Goal: Task Accomplishment & Management: Manage account settings

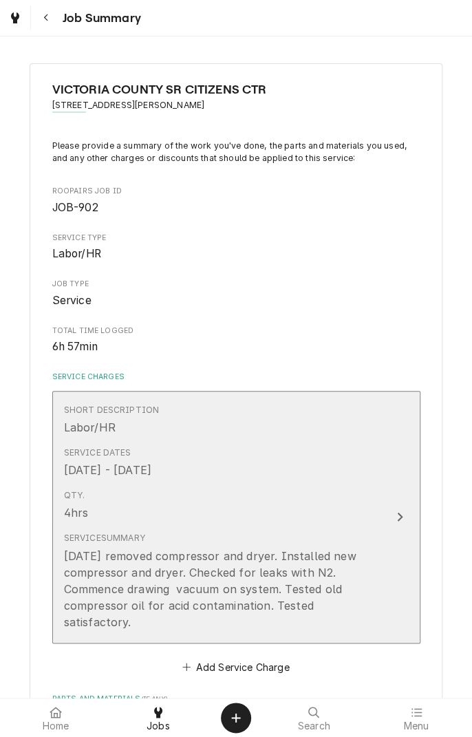
click at [389, 512] on button "Short Description Labor/HR Service Dates [DATE] - [DATE] Qty. 4hrs Service Summ…" at bounding box center [236, 517] width 368 height 252
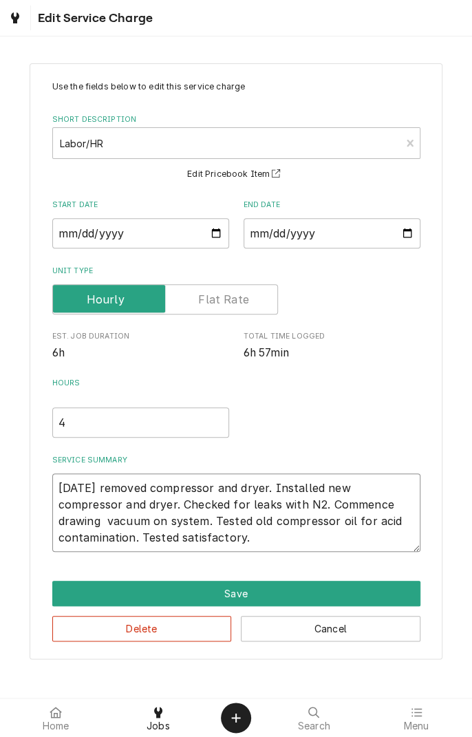
click at [274, 541] on textarea "9/9/25 removed compressor and dryer. Installed new compressor and dryer. Checke…" at bounding box center [236, 512] width 368 height 78
type textarea "x"
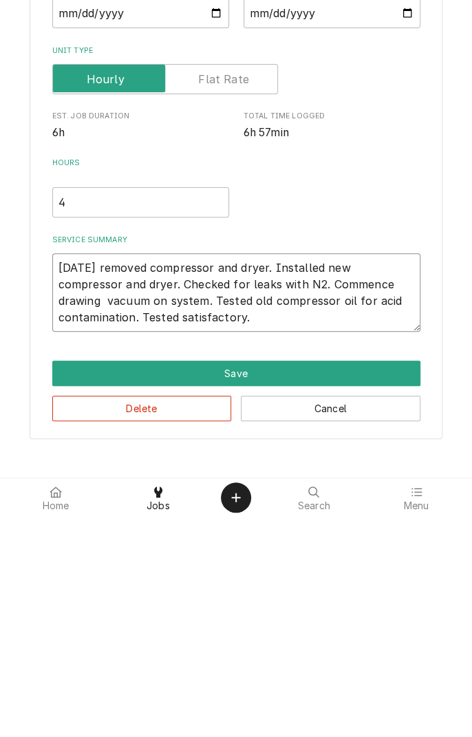
type textarea "9/9/25 removed compressor and dryer. Installed new compressor and dryer. Checke…"
type textarea "x"
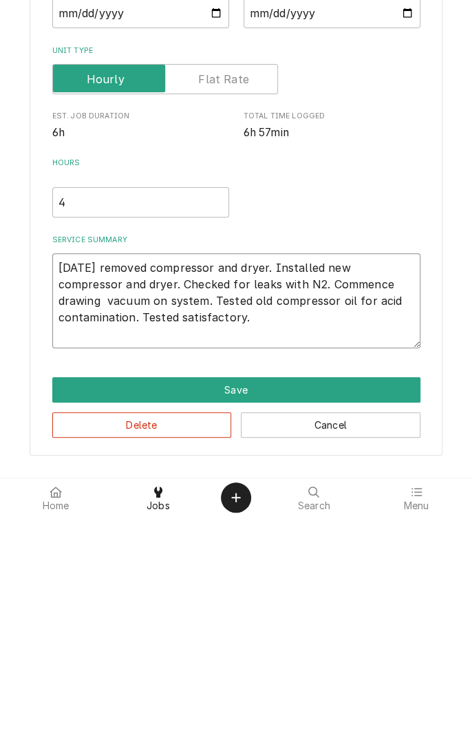
type textarea "9/9/25 removed compressor and dryer. Installed new compressor and dryer. Checke…"
type textarea "x"
type textarea "9/9/25 removed compressor and dryer. Installed new compressor and dryer. Checke…"
type textarea "x"
type textarea "9/9/25 removed compressor and dryer. Installed new compressor and dryer. Checke…"
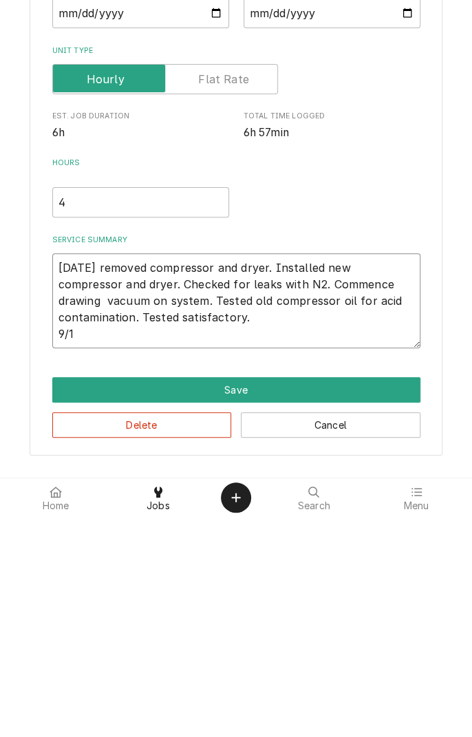
type textarea "x"
type textarea "9/9/25 removed compressor and dryer. Installed new compressor and dryer. Checke…"
type textarea "x"
type textarea "9/9/25 removed compressor and dryer. Installed new compressor and dryer. Checke…"
type textarea "x"
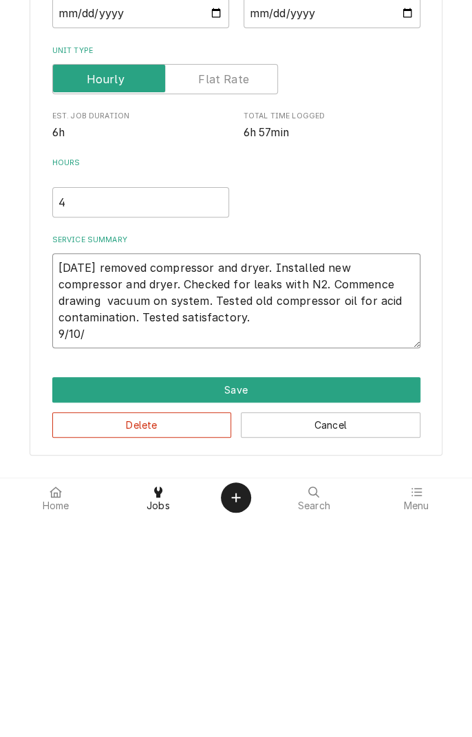
type textarea "9/9/25 removed compressor and dryer. Installed new compressor and dryer. Checke…"
type textarea "x"
type textarea "9/9/25 removed compressor and dryer. Installed new compressor and dryer. Checke…"
type textarea "x"
type textarea "9/9/25 removed compressor and dryer. Installed new compressor and dryer. Checke…"
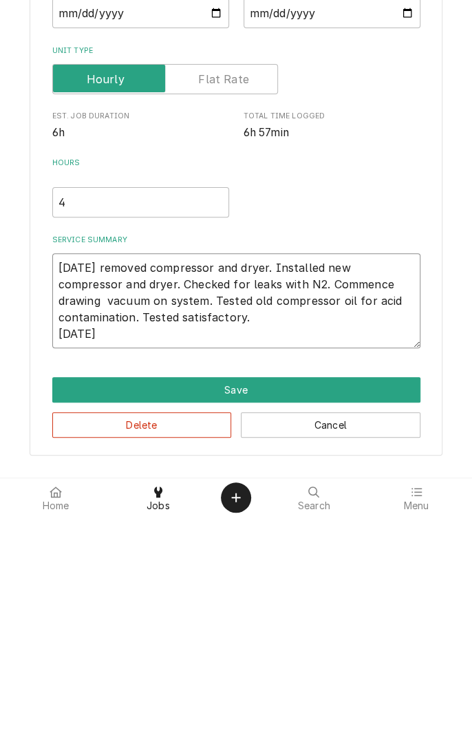
type textarea "x"
type textarea "9/9/25 removed compressor and dryer. Installed new compressor and dryer. Checke…"
type textarea "x"
type textarea "9/9/25 removed compressor and dryer. Installed new compressor and dryer. Checke…"
type textarea "x"
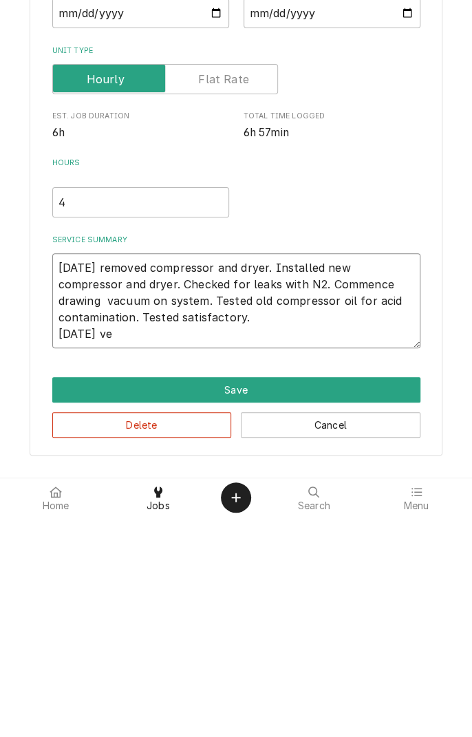
type textarea "9/9/25 removed compressor and dryer. Installed new compressor and dryer. Checke…"
type textarea "x"
type textarea "9/9/25 removed compressor and dryer. Installed new compressor and dryer. Checke…"
type textarea "x"
type textarea "9/9/25 removed compressor and dryer. Installed new compressor and dryer. Checke…"
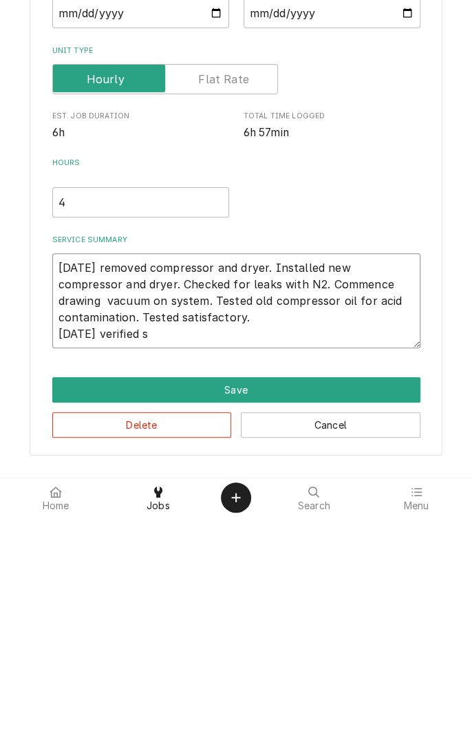
type textarea "x"
type textarea "9/9/25 removed compressor and dryer. Installed new compressor and dryer. Checke…"
type textarea "x"
type textarea "9/9/25 removed compressor and dryer. Installed new compressor and dryer. Checke…"
type textarea "x"
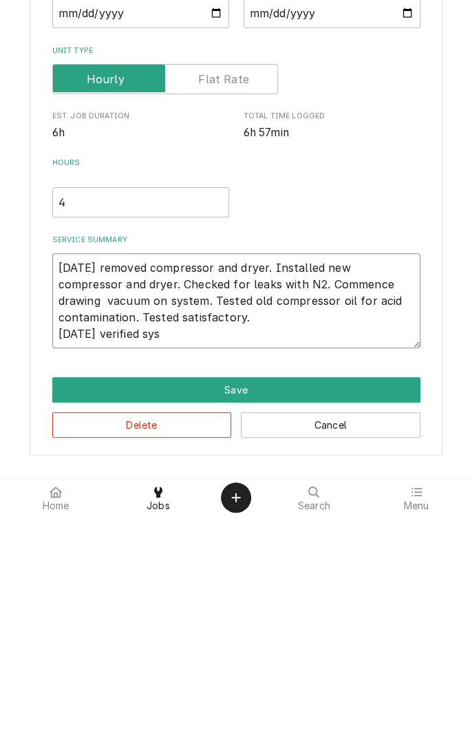
type textarea "9/9/25 removed compressor and dryer. Installed new compressor and dryer. Checke…"
type textarea "x"
type textarea "9/9/25 removed compressor and dryer. Installed new compressor and dryer. Checke…"
type textarea "x"
type textarea "9/9/25 removed compressor and dryer. Installed new compressor and dryer. Checke…"
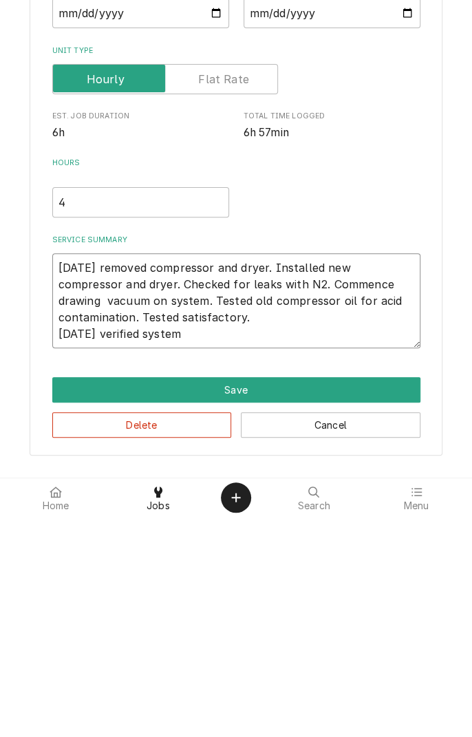
type textarea "x"
type textarea "9/9/25 removed compressor and dryer. Installed new compressor and dryer. Checke…"
type textarea "x"
type textarea "9/9/25 removed compressor and dryer. Installed new compressor and dryer. Checke…"
type textarea "x"
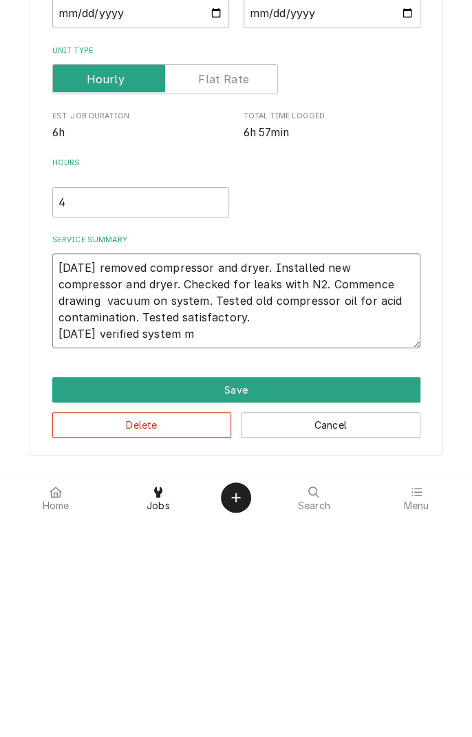
type textarea "9/9/25 removed compressor and dryer. Installed new compressor and dryer. Checke…"
type textarea "x"
type textarea "9/9/25 removed compressor and dryer. Installed new compressor and dryer. Checke…"
type textarea "x"
type textarea "9/9/25 removed compressor and dryer. Installed new compressor and dryer. Checke…"
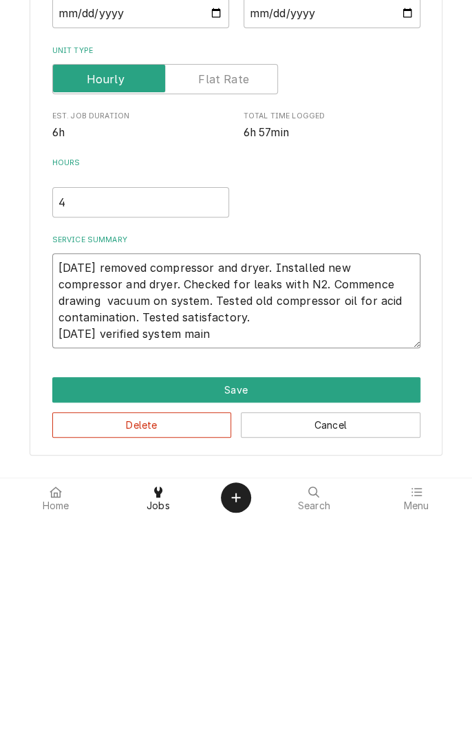
type textarea "x"
type textarea "9/9/25 removed compressor and dryer. Installed new compressor and dryer. Checke…"
type textarea "x"
type textarea "9/9/25 removed compressor and dryer. Installed new compressor and dryer. Checke…"
type textarea "x"
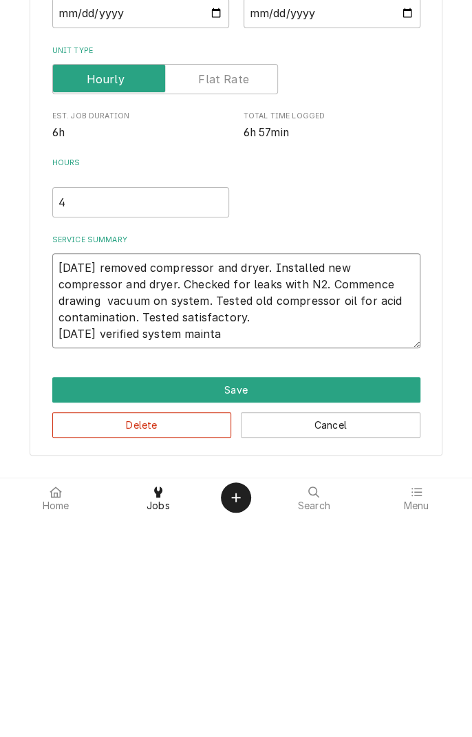
type textarea "9/9/25 removed compressor and dryer. Installed new compressor and dryer. Checke…"
type textarea "x"
type textarea "9/9/25 removed compressor and dryer. Installed new compressor and dryer. Checke…"
type textarea "x"
type textarea "9/9/25 removed compressor and dryer. Installed new compressor and dryer. Checke…"
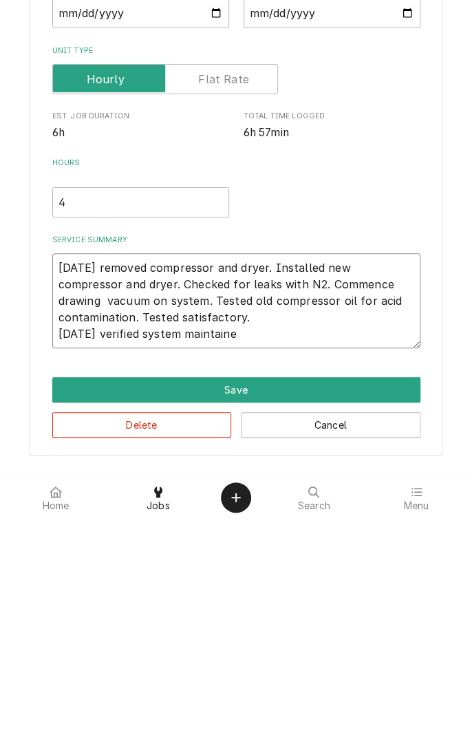
type textarea "x"
type textarea "9/9/25 removed compressor and dryer. Installed new compressor and dryer. Checke…"
type textarea "x"
type textarea "9/9/25 removed compressor and dryer. Installed new compressor and dryer. Checke…"
type textarea "x"
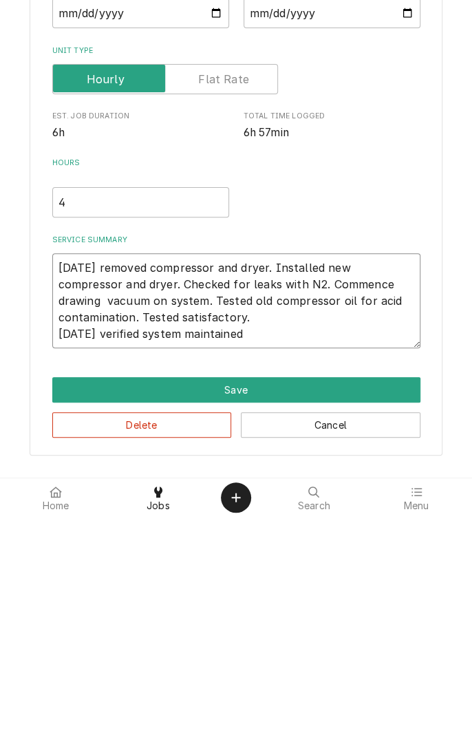
type textarea "9/9/25 removed compressor and dryer. Installed new compressor and dryer. Checke…"
type textarea "x"
type textarea "9/9/25 removed compressor and dryer. Installed new compressor and dryer. Checke…"
type textarea "x"
type textarea "9/9/25 removed compressor and dryer. Installed new compressor and dryer. Checke…"
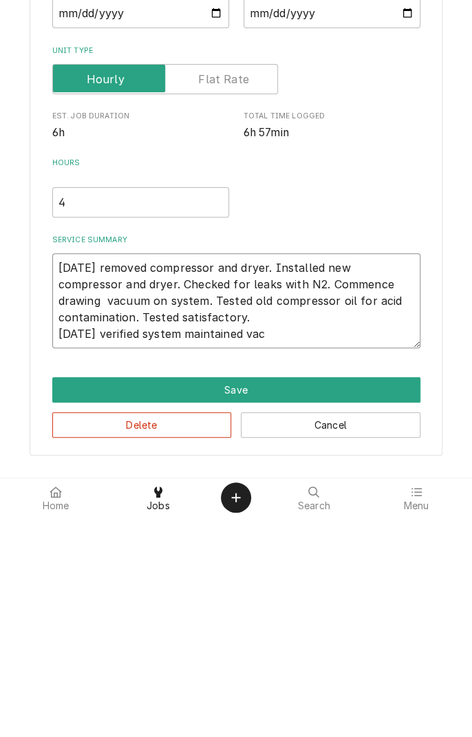
type textarea "x"
type textarea "9/9/25 removed compressor and dryer. Installed new compressor and dryer. Checke…"
type textarea "x"
type textarea "9/9/25 removed compressor and dryer. Installed new compressor and dryer. Checke…"
type textarea "x"
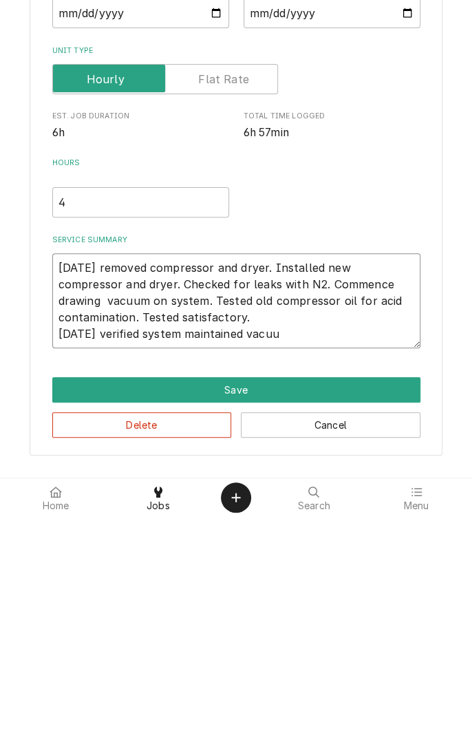
type textarea "9/9/25 removed compressor and dryer. Installed new compressor and dryer. Checke…"
type textarea "x"
type textarea "9/9/25 removed compressor and dryer. Installed new compressor and dryer. Checke…"
type textarea "x"
type textarea "9/9/25 removed compressor and dryer. Installed new compressor and dryer. Checke…"
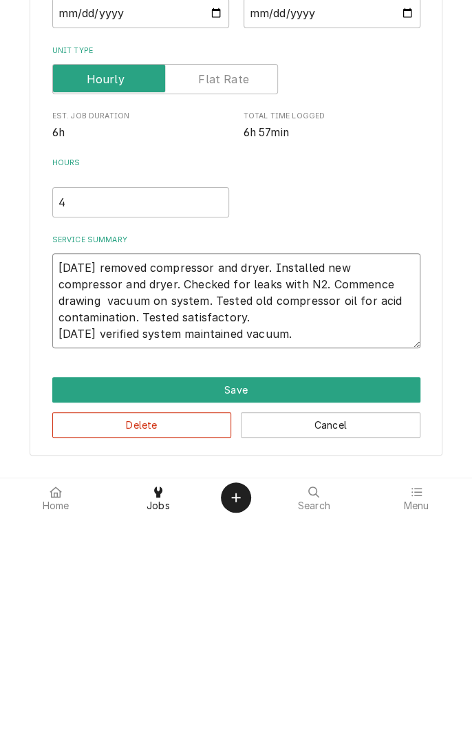
type textarea "x"
type textarea "9/9/25 removed compressor and dryer. Installed new compressor and dryer. Checke…"
type textarea "x"
type textarea "9/9/25 removed compressor and dryer. Installed new compressor and dryer. Checke…"
type textarea "x"
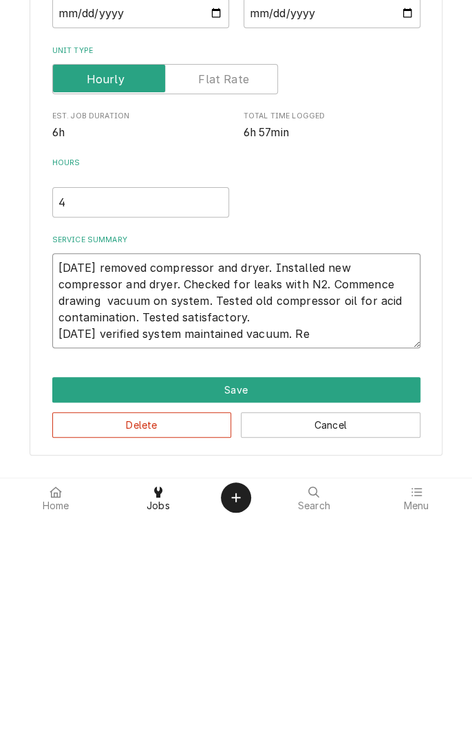
type textarea "9/9/25 removed compressor and dryer. Installed new compressor and dryer. Checke…"
type textarea "x"
type textarea "9/9/25 removed compressor and dryer. Installed new compressor and dryer. Checke…"
type textarea "x"
type textarea "9/9/25 removed compressor and dryer. Installed new compressor and dryer. Checke…"
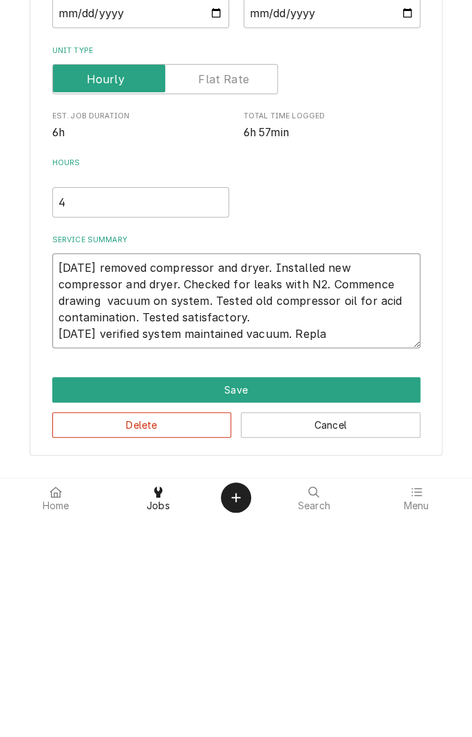
type textarea "x"
type textarea "9/9/25 removed compressor and dryer. Installed new compressor and dryer. Checke…"
type textarea "x"
type textarea "9/9/25 removed compressor and dryer. Installed new compressor and dryer. Checke…"
type textarea "x"
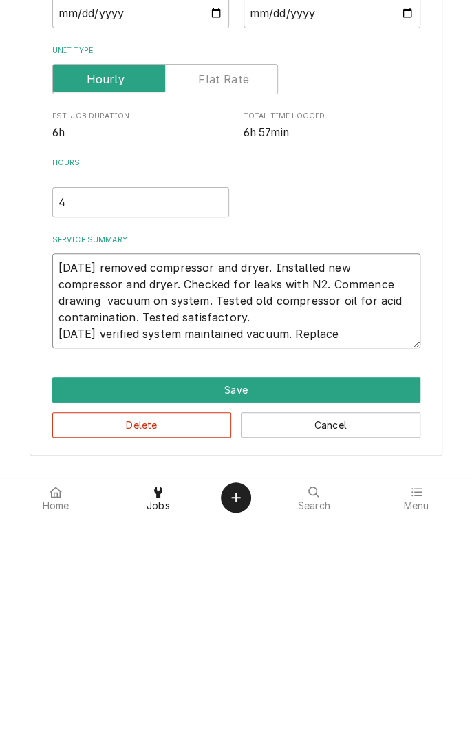
type textarea "9/9/25 removed compressor and dryer. Installed new compressor and dryer. Checke…"
type textarea "x"
type textarea "9/9/25 removed compressor and dryer. Installed new compressor and dryer. Checke…"
type textarea "x"
type textarea "9/9/25 removed compressor and dryer. Installed new compressor and dryer. Checke…"
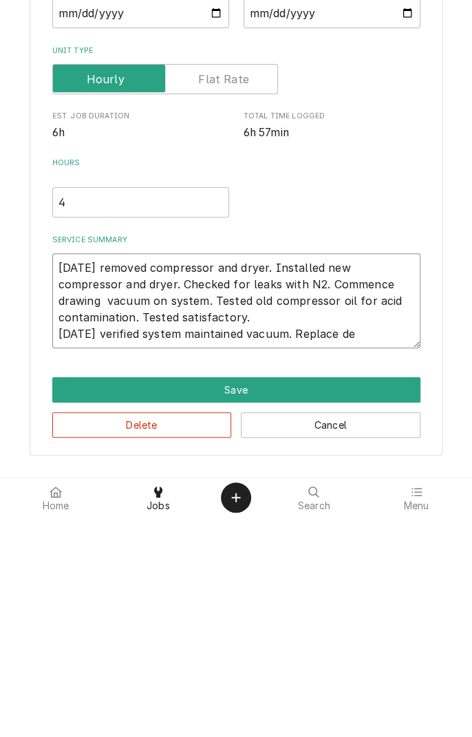
type textarea "x"
type textarea "9/9/25 removed compressor and dryer. Installed new compressor and dryer. Checke…"
type textarea "x"
type textarea "9/9/25 removed compressor and dryer. Installed new compressor and dryer. Checke…"
type textarea "x"
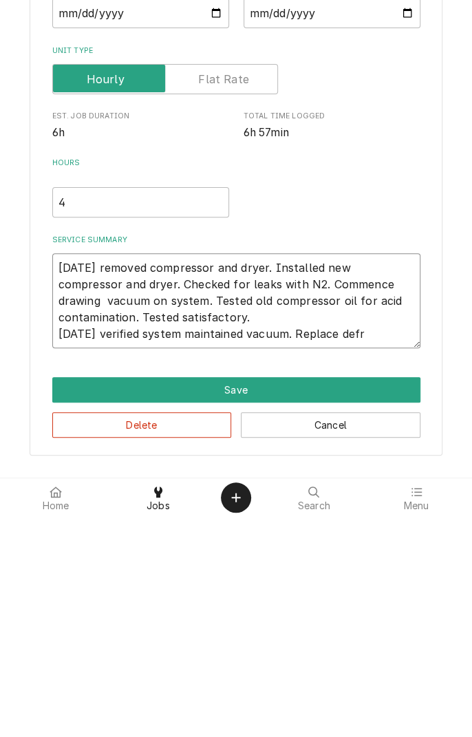
type textarea "9/9/25 removed compressor and dryer. Installed new compressor and dryer. Checke…"
type textarea "x"
type textarea "9/9/25 removed compressor and dryer. Installed new compressor and dryer. Checke…"
type textarea "x"
type textarea "9/9/25 removed compressor and dryer. Installed new compressor and dryer. Checke…"
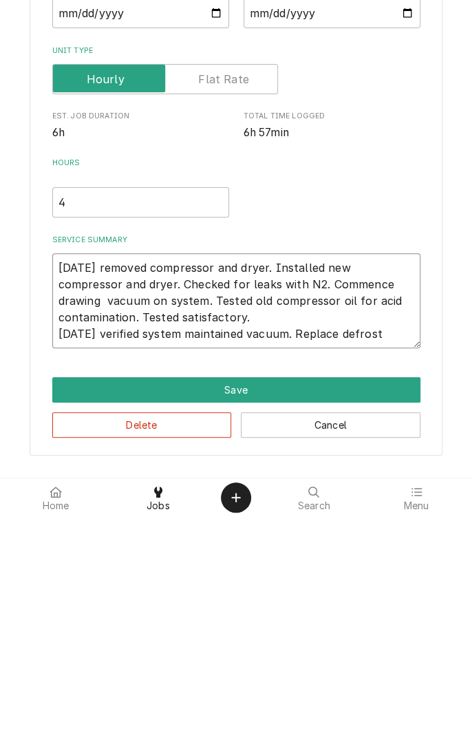
type textarea "x"
type textarea "9/9/25 removed compressor and dryer. Installed new compressor and dryer. Checke…"
type textarea "x"
type textarea "9/9/25 removed compressor and dryer. Installed new compressor and dryer. Checke…"
type textarea "x"
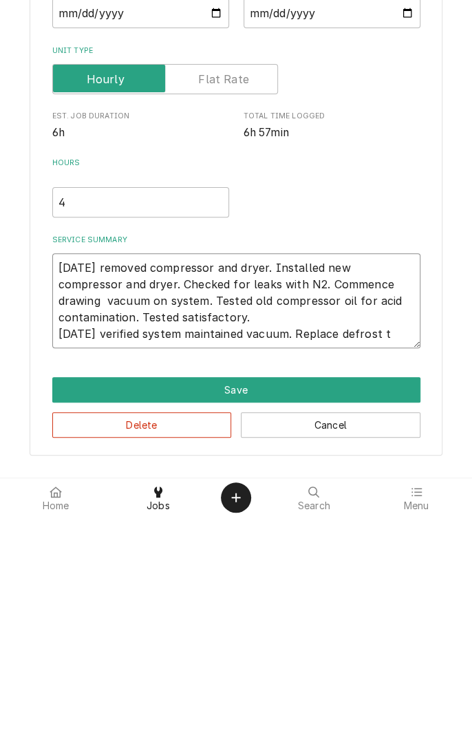
type textarea "9/9/25 removed compressor and dryer. Installed new compressor and dryer. Checke…"
type textarea "x"
type textarea "9/9/25 removed compressor and dryer. Installed new compressor and dryer. Checke…"
type textarea "x"
type textarea "9/9/25 removed compressor and dryer. Installed new compressor and dryer. Checke…"
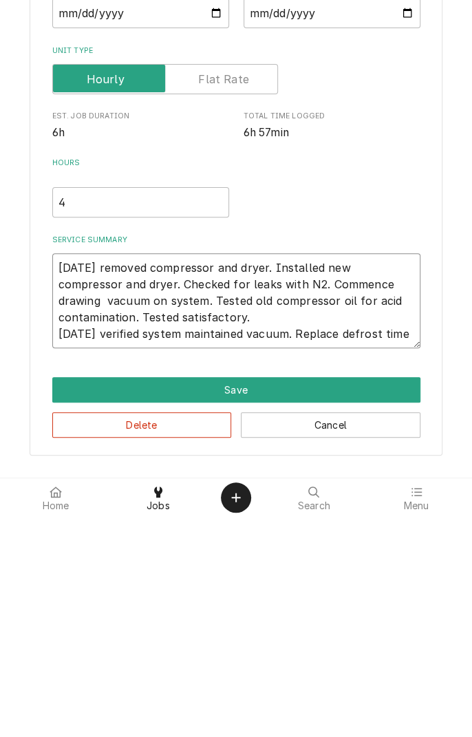
type textarea "x"
type textarea "9/9/25 removed compressor and dryer. Installed new compressor and dryer. Checke…"
type textarea "x"
type textarea "9/9/25 removed compressor and dryer. Installed new compressor and dryer. Checke…"
type textarea "x"
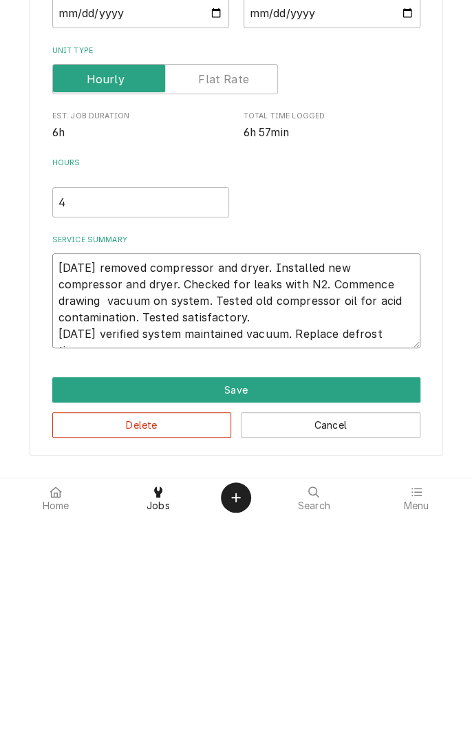
type textarea "9/9/25 removed compressor and dryer. Installed new compressor and dryer. Checke…"
type textarea "x"
type textarea "9/9/25 removed compressor and dryer. Installed new compressor and dryer. Checke…"
type textarea "x"
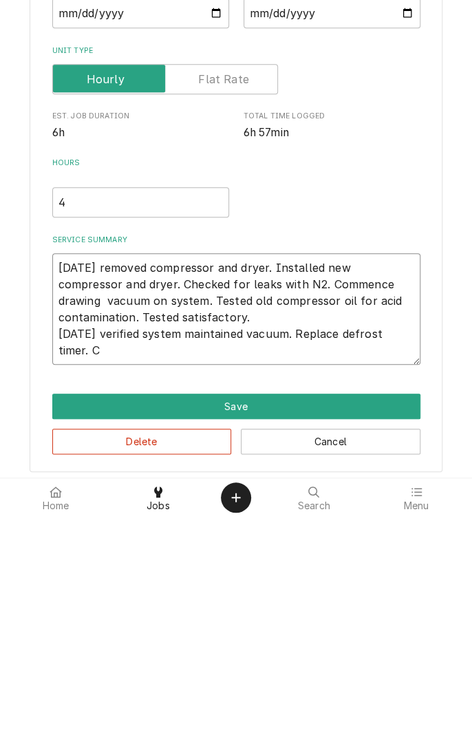
type textarea "9/9/25 removed compressor and dryer. Installed new compressor and dryer. Checke…"
type textarea "x"
type textarea "9/9/25 removed compressor and dryer. Installed new compressor and dryer. Checke…"
type textarea "x"
type textarea "9/9/25 removed compressor and dryer. Installed new compressor and dryer. Checke…"
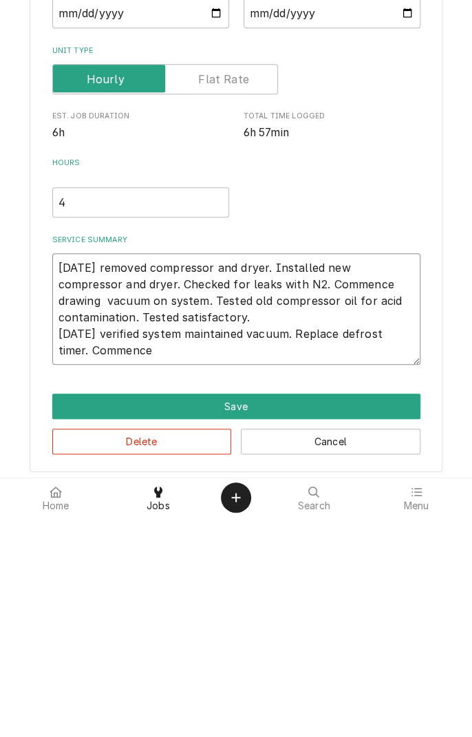
type textarea "x"
type textarea "9/9/25 removed compressor and dryer. Installed new compressor and dryer. Checke…"
type textarea "x"
type textarea "9/9/25 removed compressor and dryer. Installed new compressor and dryer. Checke…"
type textarea "x"
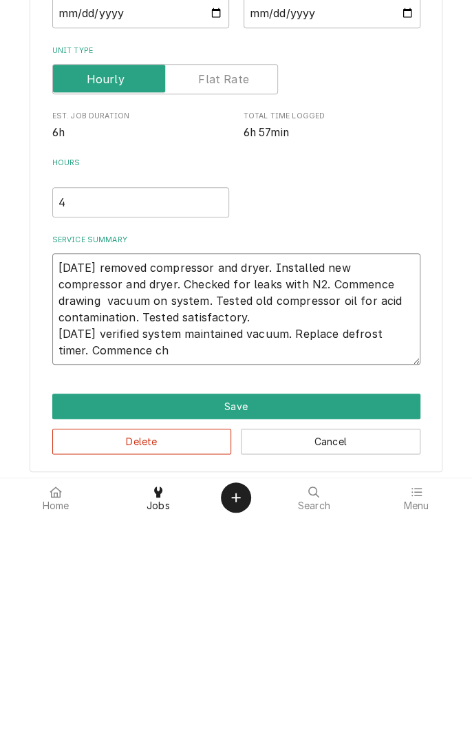
type textarea "9/9/25 removed compressor and dryer. Installed new compressor and dryer. Checke…"
type textarea "x"
type textarea "9/9/25 removed compressor and dryer. Installed new compressor and dryer. Checke…"
type textarea "x"
type textarea "9/9/25 removed compressor and dryer. Installed new compressor and dryer. Checke…"
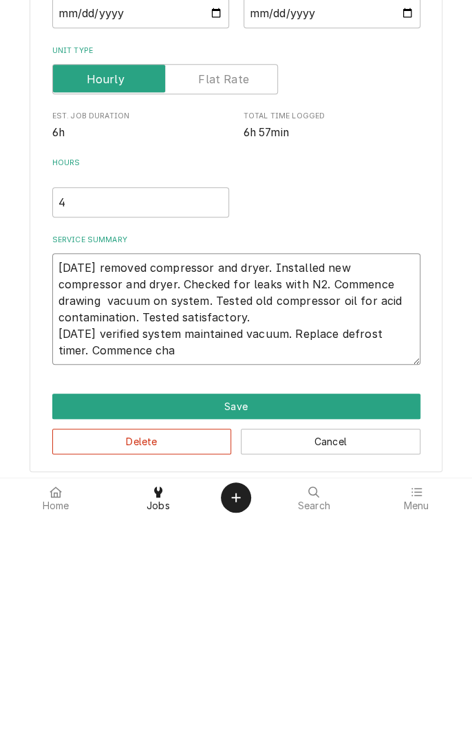
type textarea "x"
type textarea "9/9/25 removed compressor and dryer. Installed new compressor and dryer. Checke…"
type textarea "x"
type textarea "9/9/25 removed compressor and dryer. Installed new compressor and dryer. Checke…"
type textarea "x"
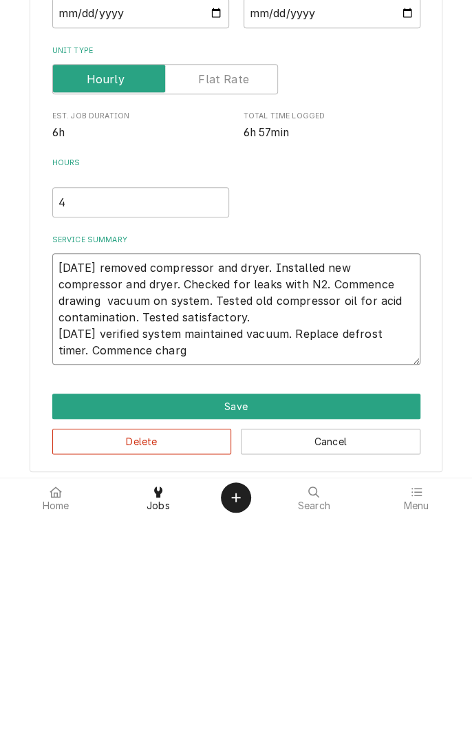
type textarea "9/9/25 removed compressor and dryer. Installed new compressor and dryer. Checke…"
type textarea "x"
type textarea "9/9/25 removed compressor and dryer. Installed new compressor and dryer. Checke…"
type textarea "x"
type textarea "9/9/25 removed compressor and dryer. Installed new compressor and dryer. Checke…"
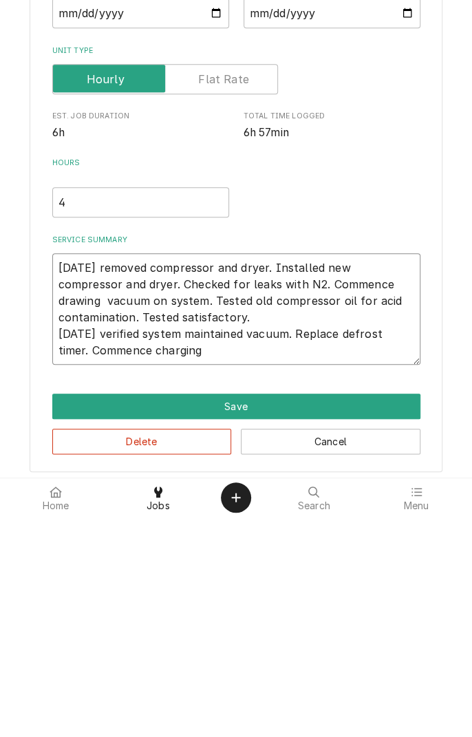
type textarea "x"
type textarea "9/9/25 removed compressor and dryer. Installed new compressor and dryer. Checke…"
type textarea "x"
type textarea "9/9/25 removed compressor and dryer. Installed new compressor and dryer. Checke…"
type textarea "x"
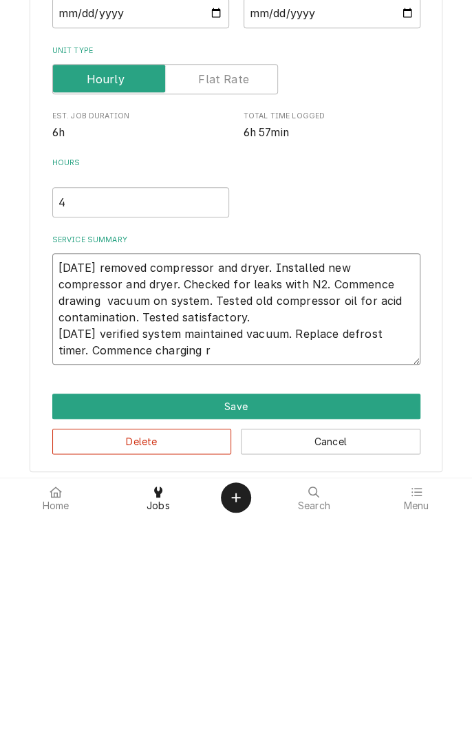
type textarea "9/9/25 removed compressor and dryer. Installed new compressor and dryer. Checke…"
type textarea "x"
type textarea "9/9/25 removed compressor and dryer. Installed new compressor and dryer. Checke…"
type textarea "x"
type textarea "9/9/25 removed compressor and dryer. Installed new compressor and dryer. Checke…"
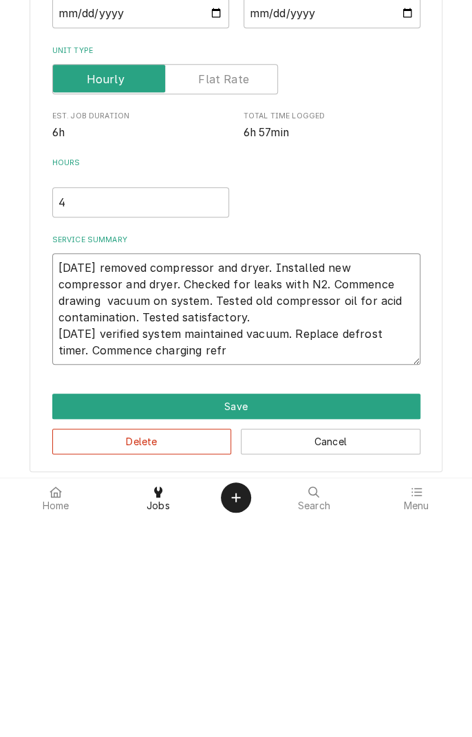
type textarea "x"
type textarea "9/9/25 removed compressor and dryer. Installed new compressor and dryer. Checke…"
type textarea "x"
type textarea "9/9/25 removed compressor and dryer. Installed new compressor and dryer. Checke…"
type textarea "x"
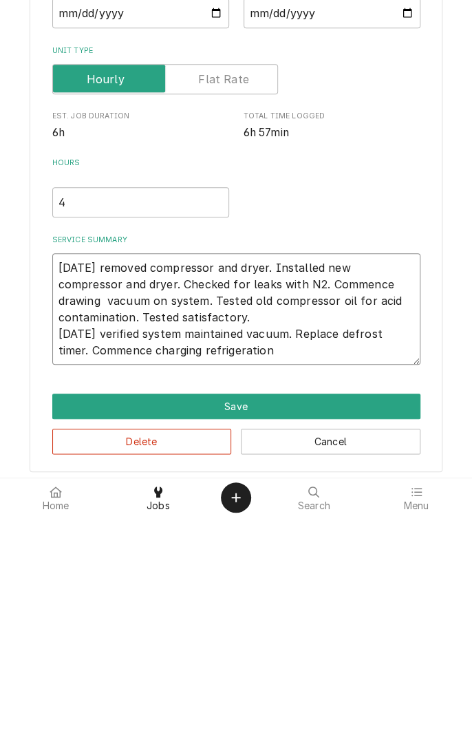
type textarea "9/9/25 removed compressor and dryer. Installed new compressor and dryer. Checke…"
type textarea "x"
type textarea "9/9/25 removed compressor and dryer. Installed new compressor and dryer. Checke…"
type textarea "x"
type textarea "9/9/25 removed compressor and dryer. Installed new compressor and dryer. Checke…"
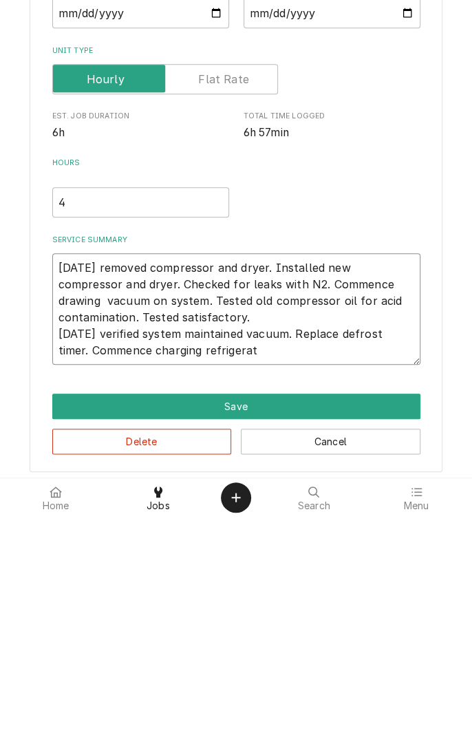
type textarea "x"
type textarea "9/9/25 removed compressor and dryer. Installed new compressor and dryer. Checke…"
type textarea "x"
type textarea "9/9/25 removed compressor and dryer. Installed new compressor and dryer. Checke…"
type textarea "x"
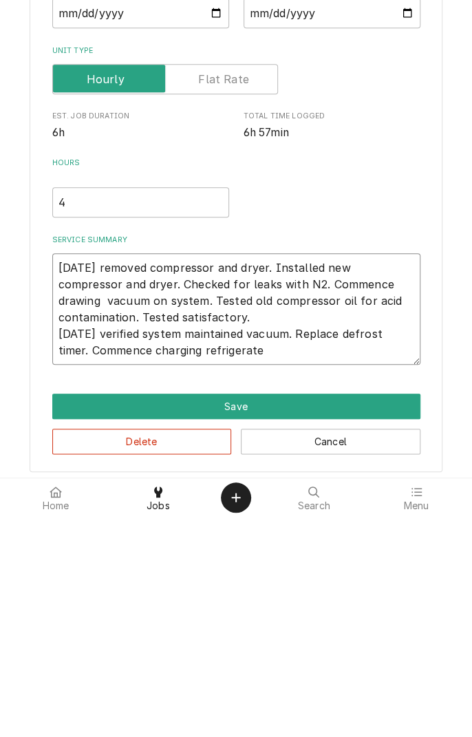
type textarea "9/9/25 removed compressor and dryer. Installed new compressor and dryer. Checke…"
type textarea "x"
type textarea "9/9/25 removed compressor and dryer. Installed new compressor and dryer. Checke…"
type textarea "x"
type textarea "9/9/25 removed compressor and dryer. Installed new compressor and dryer. Checke…"
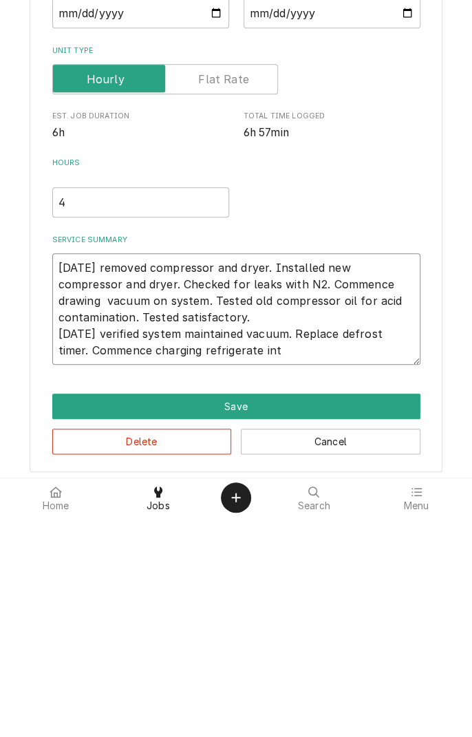
type textarea "x"
type textarea "9/9/25 removed compressor and dryer. Installed new compressor and dryer. Checke…"
type textarea "x"
type textarea "9/9/25 removed compressor and dryer. Installed new compressor and dryer. Checke…"
type textarea "x"
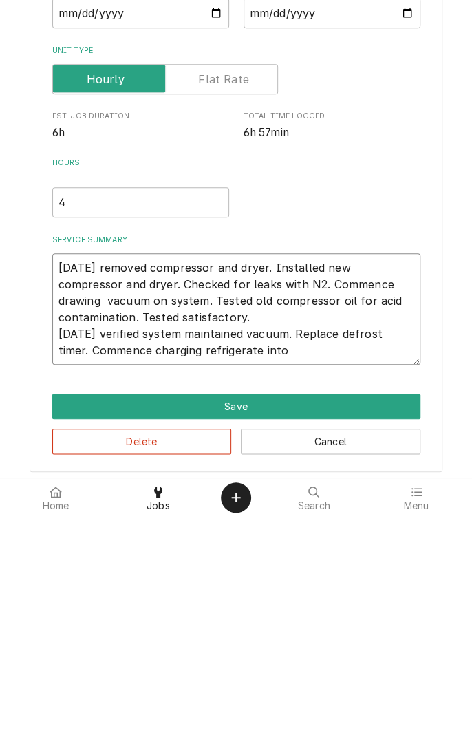
type textarea "9/9/25 removed compressor and dryer. Installed new compressor and dryer. Checke…"
type textarea "x"
type textarea "9/9/25 removed compressor and dryer. Installed new compressor and dryer. Checke…"
type textarea "x"
type textarea "9/9/25 removed compressor and dryer. Installed new compressor and dryer. Checke…"
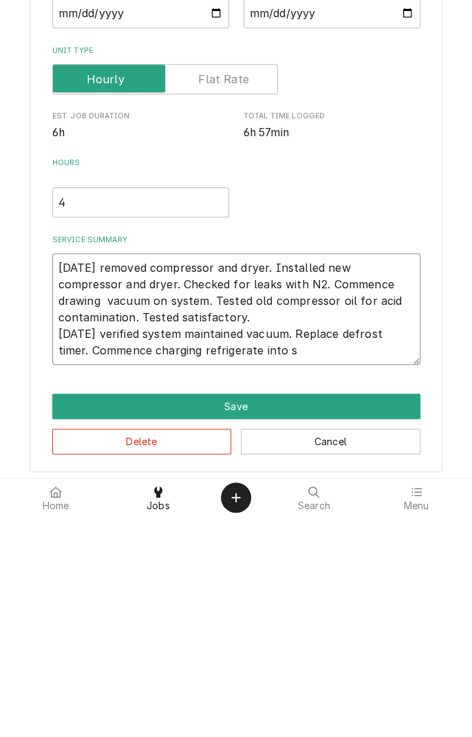
type textarea "x"
type textarea "9/9/25 removed compressor and dryer. Installed new compressor and dryer. Checke…"
type textarea "x"
type textarea "9/9/25 removed compressor and dryer. Installed new compressor and dryer. Checke…"
type textarea "x"
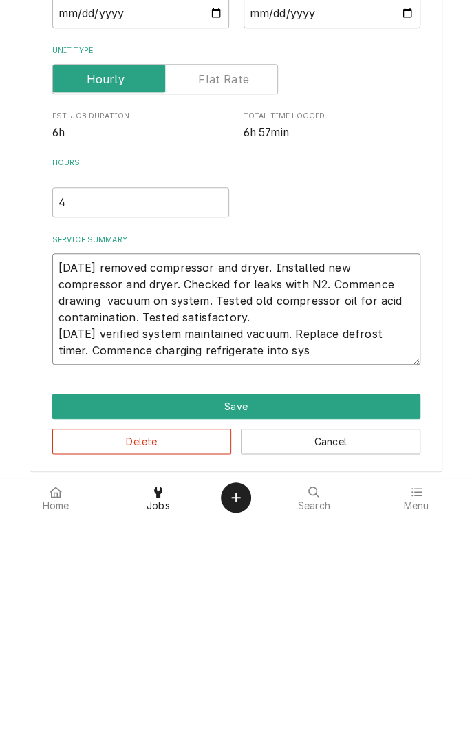
type textarea "9/9/25 removed compressor and dryer. Installed new compressor and dryer. Checke…"
type textarea "x"
type textarea "9/9/25 removed compressor and dryer. Installed new compressor and dryer. Checke…"
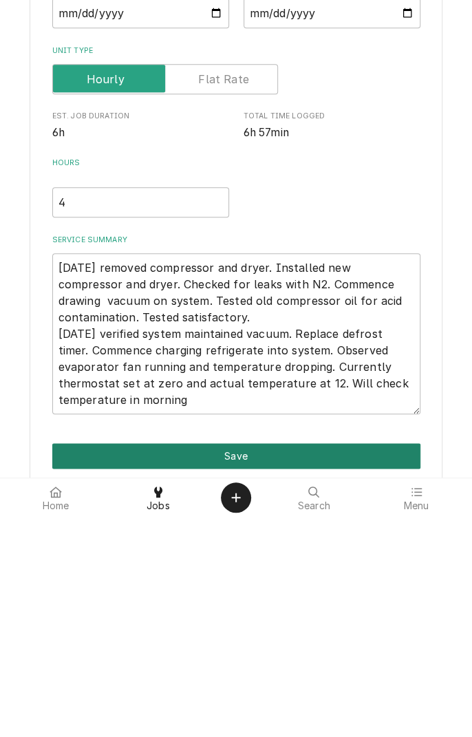
click at [293, 680] on button "Save" at bounding box center [236, 675] width 368 height 25
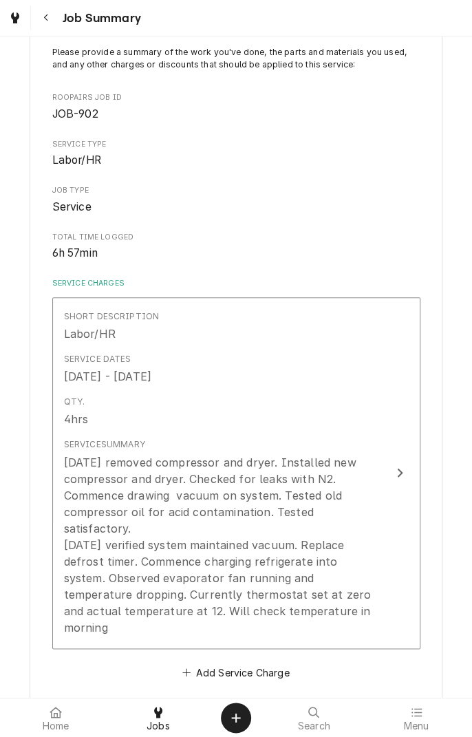
scroll to position [102, 0]
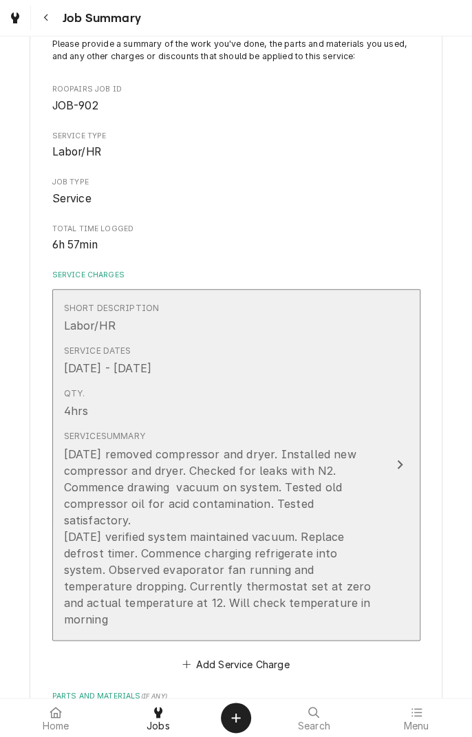
click at [395, 507] on button "Short Description Labor/HR Service Dates Sep 6, 2025 - Sep 9, 2025 Qty. 4hrs Se…" at bounding box center [236, 465] width 368 height 352
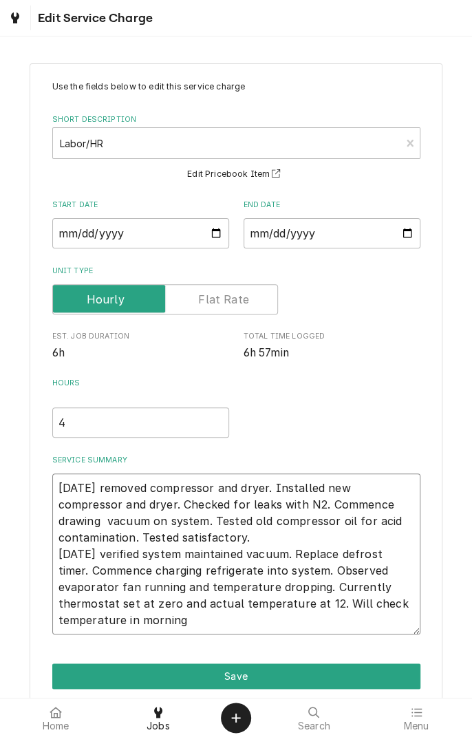
click at [268, 541] on textarea "9/9/25 removed compressor and dryer. Installed new compressor and dryer. Checke…" at bounding box center [236, 553] width 368 height 161
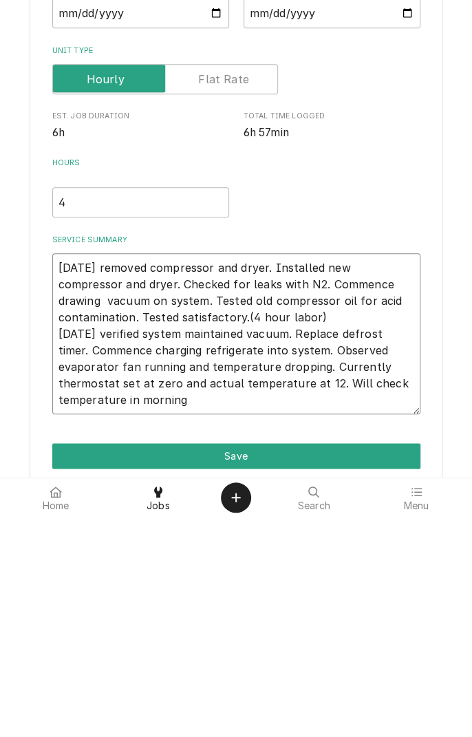
click at [152, 625] on textarea "9/9/25 removed compressor and dryer. Installed new compressor and dryer. Checke…" at bounding box center [236, 553] width 368 height 161
click at [110, 622] on textarea "9/9/25 removed compressor and dryer. Installed new compressor and dryer. Checke…" at bounding box center [236, 553] width 368 height 161
click at [94, 424] on input "4" at bounding box center [140, 422] width 177 height 30
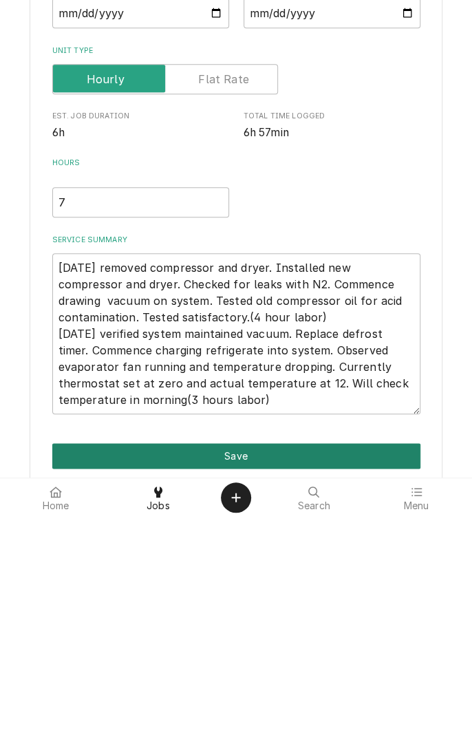
click at [308, 679] on button "Save" at bounding box center [236, 675] width 368 height 25
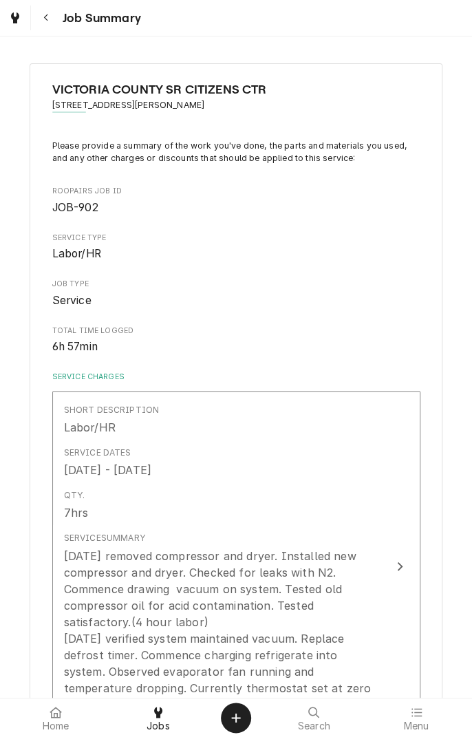
scroll to position [102, 0]
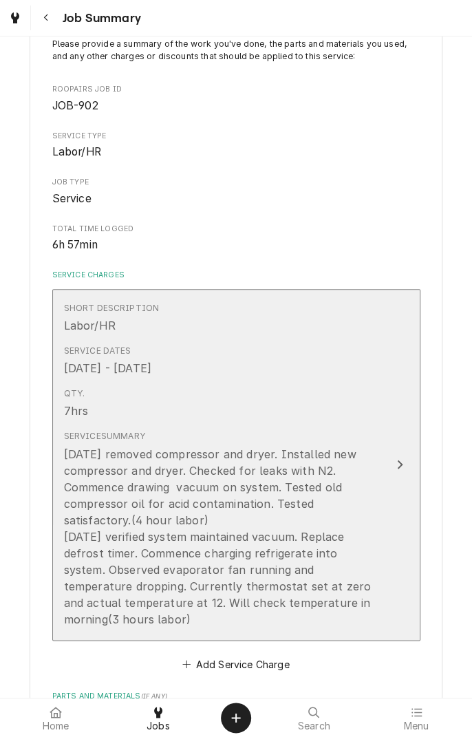
click at [372, 581] on div "[DATE] removed compressor and dryer. Installed new compressor and dryer. Checke…" at bounding box center [222, 537] width 316 height 182
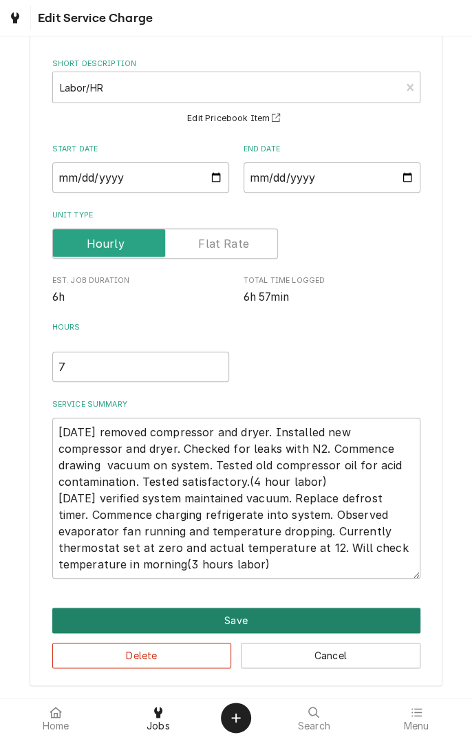
click at [271, 621] on button "Save" at bounding box center [236, 619] width 368 height 25
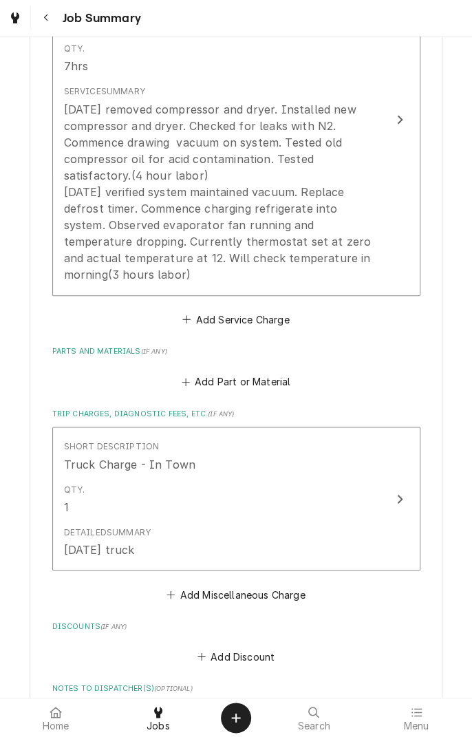
scroll to position [446, 0]
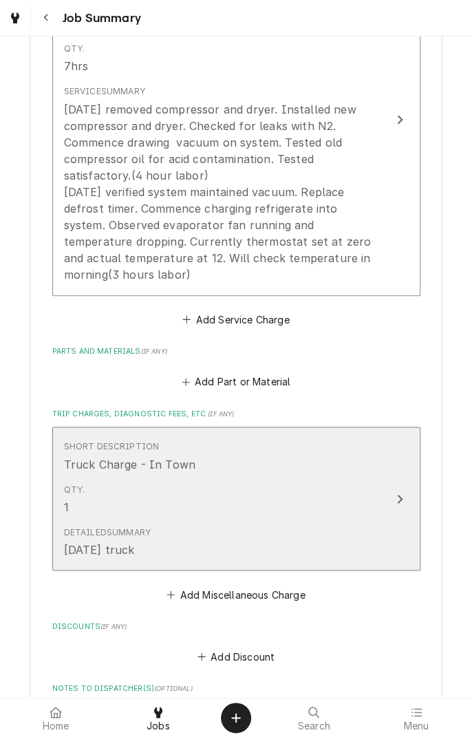
click at [396, 507] on button "Short Description Truck Charge - In Town Qty. 1 Detailed Summary 9/9/25 truck" at bounding box center [236, 499] width 368 height 144
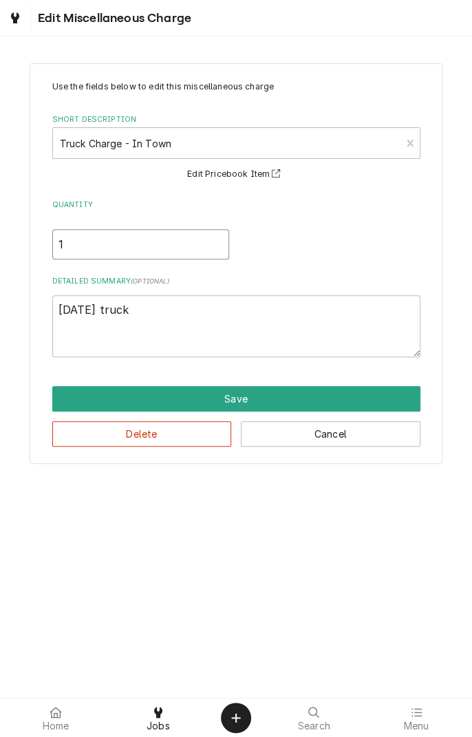
click at [91, 249] on input "1" at bounding box center [140, 244] width 177 height 30
click at [138, 316] on textarea "9/9/25 truck" at bounding box center [236, 326] width 368 height 62
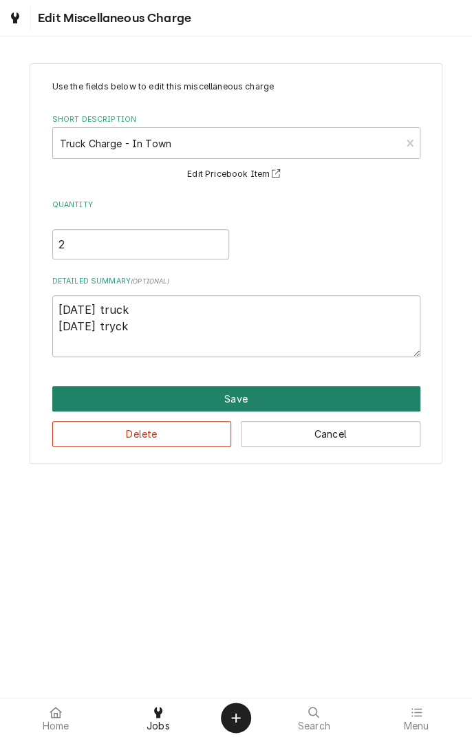
click at [277, 406] on button "Save" at bounding box center [236, 398] width 368 height 25
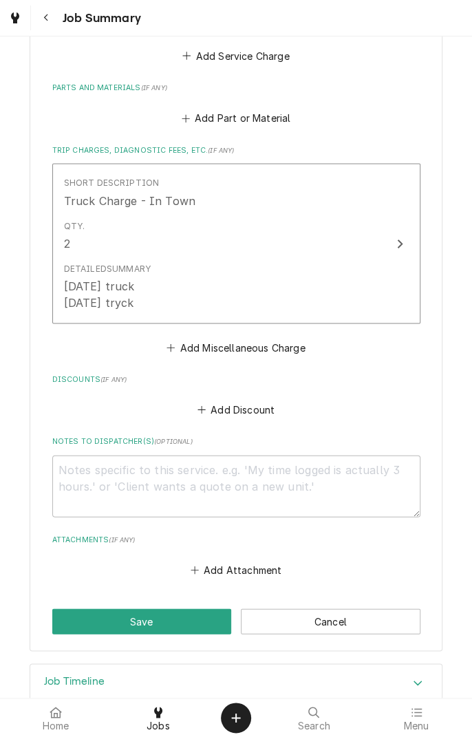
scroll to position [739, 0]
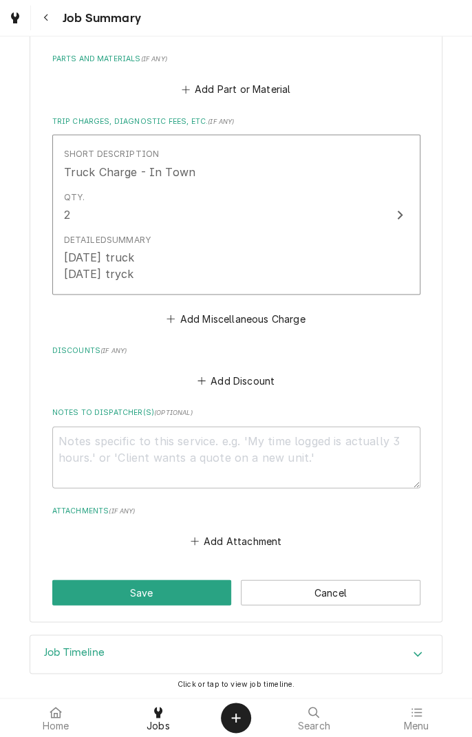
click at [182, 593] on button "Save" at bounding box center [142, 591] width 180 height 25
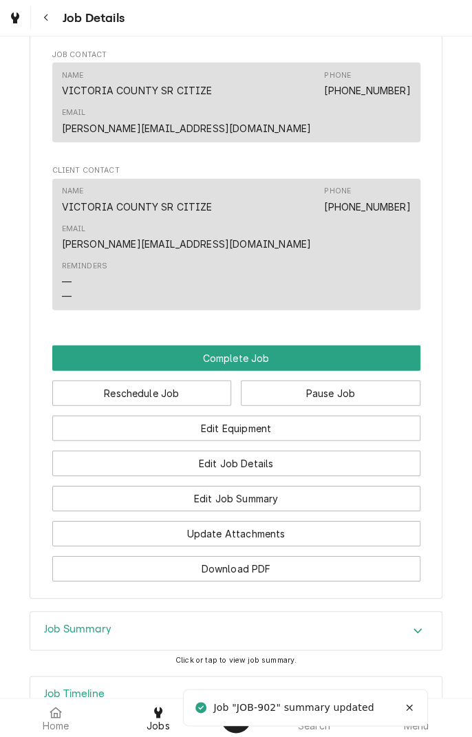
scroll to position [1030, 0]
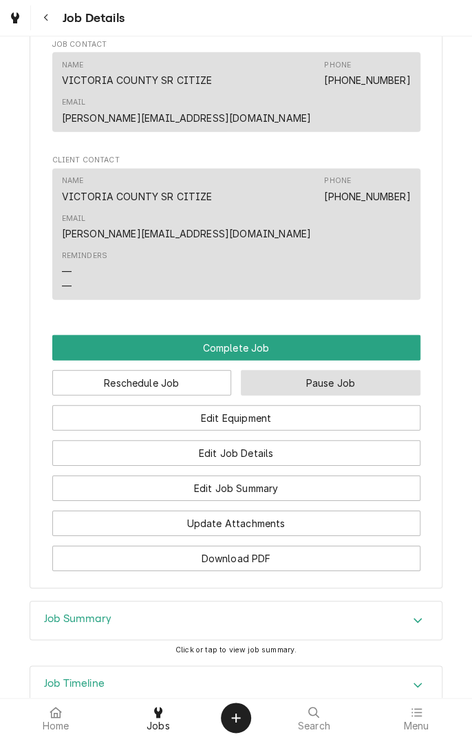
click at [341, 370] on button "Pause Job" at bounding box center [331, 382] width 180 height 25
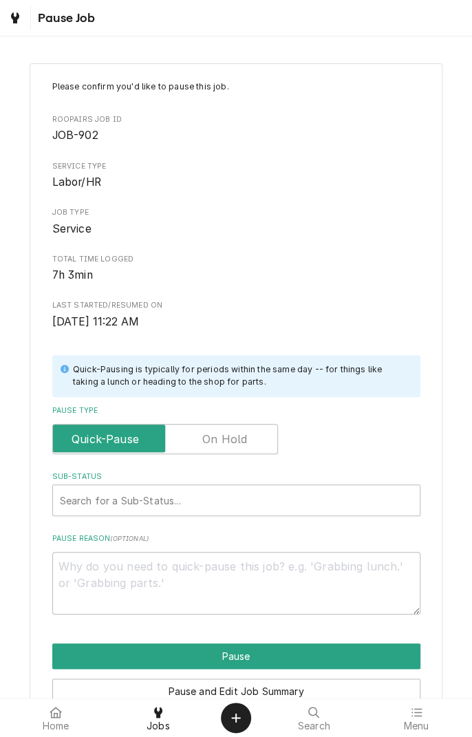
click at [236, 440] on label "Pause Type" at bounding box center [165, 439] width 226 height 30
click at [236, 440] on input "Pause Type" at bounding box center [164, 439] width 213 height 30
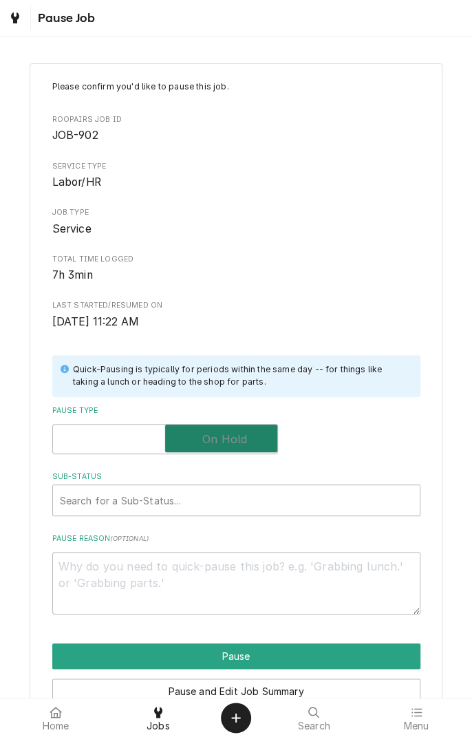
checkbox input "true"
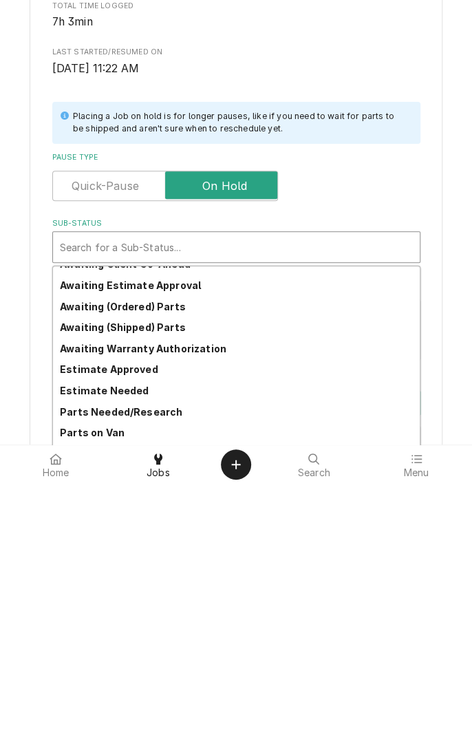
scroll to position [58, 0]
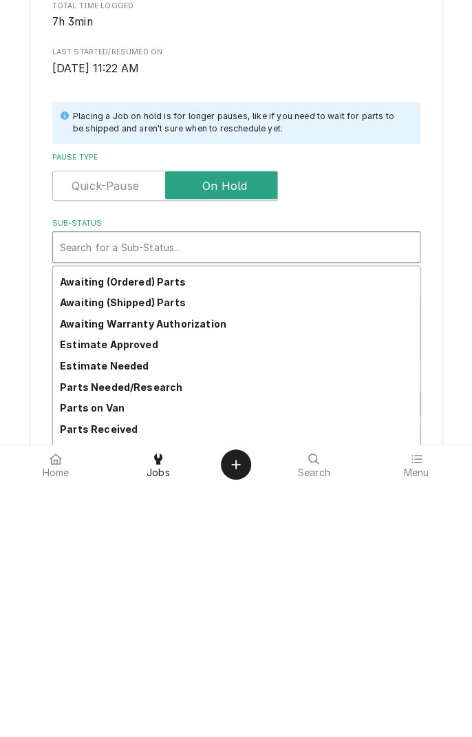
click at [169, 644] on strong "Parts Needed/Research" at bounding box center [121, 640] width 122 height 12
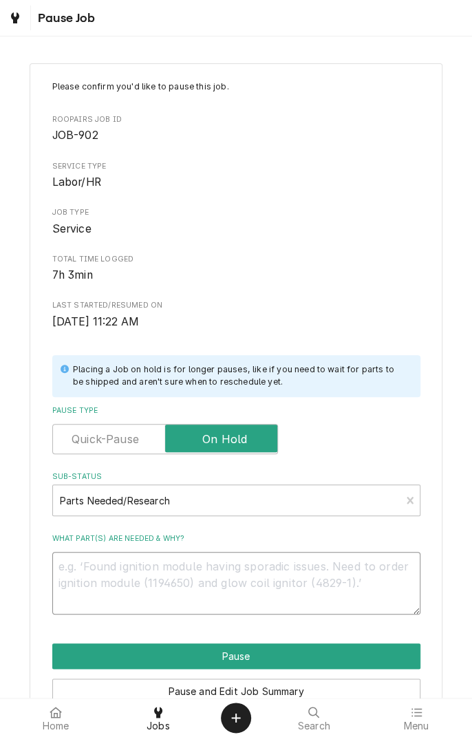
click at [186, 570] on textarea "What part(s) are needed & why?" at bounding box center [236, 583] width 368 height 62
type textarea "x"
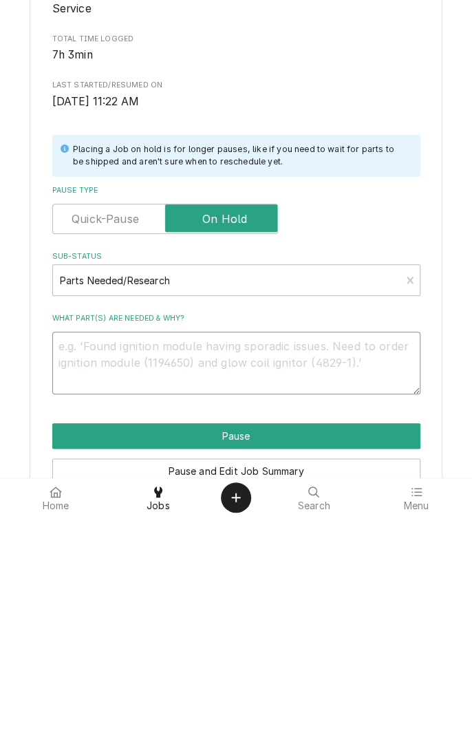
type textarea "E"
type textarea "x"
type textarea "EO"
type textarea "x"
type textarea "EOD"
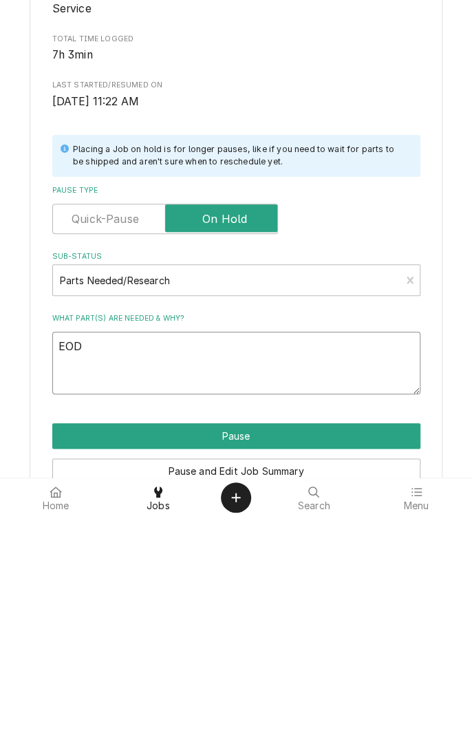
type textarea "x"
type textarea "EOD"
type textarea "x"
type textarea "EOD"
type textarea "x"
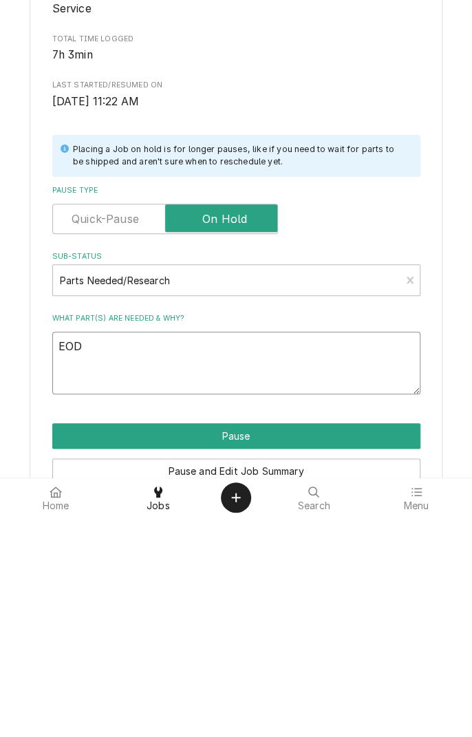
type textarea "EO"
type textarea "x"
type textarea "EOB"
type textarea "x"
type textarea "EOB"
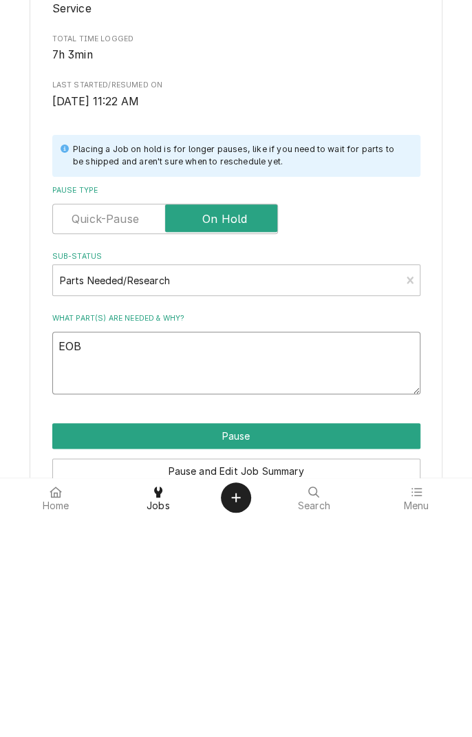
type textarea "x"
type textarea "EOB W"
type textarea "x"
type textarea "EOB Wi"
type textarea "x"
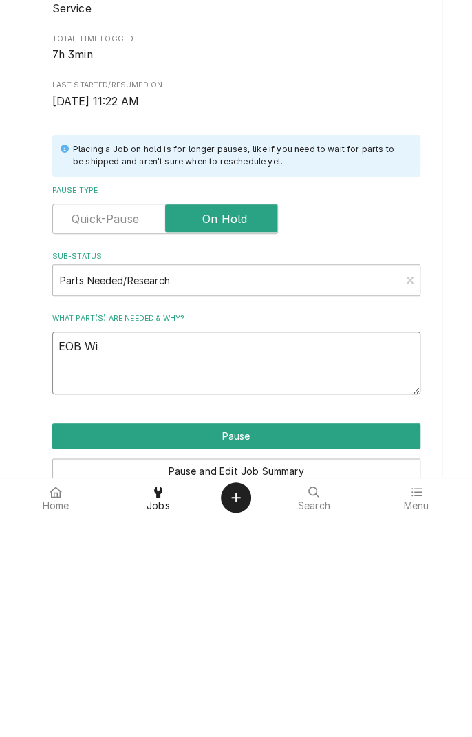
type textarea "EOB Wil"
type textarea "x"
type textarea "EOB Will"
type textarea "x"
type textarea "EOB Will"
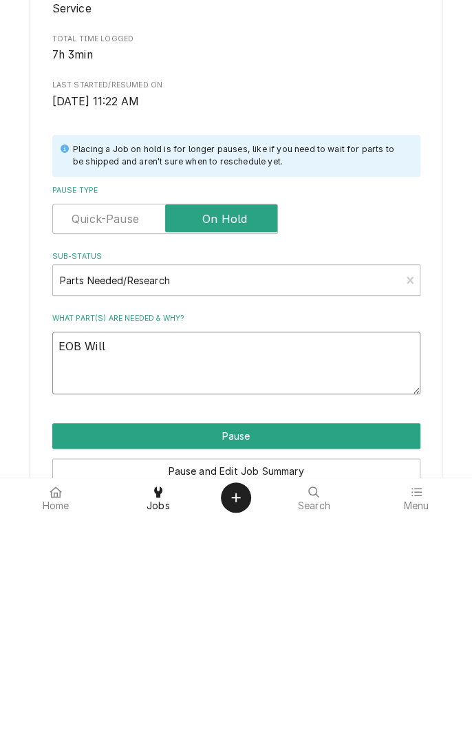
type textarea "x"
type textarea "EOB Will c"
type textarea "x"
type textarea "EOB Will ch"
type textarea "x"
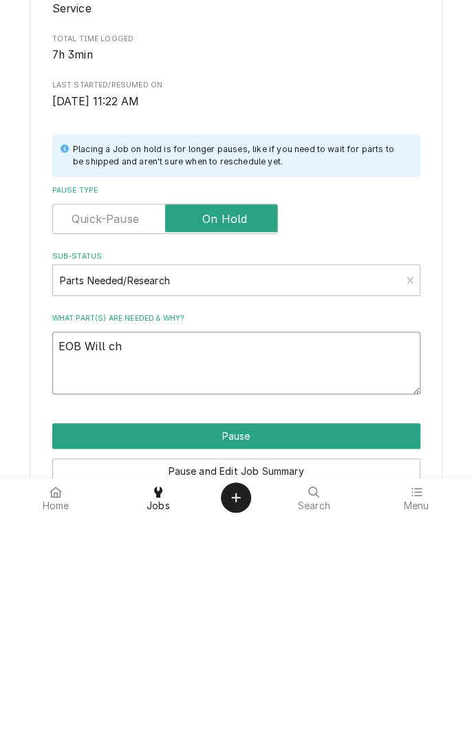
type textarea "EOB Will che"
type textarea "x"
type textarea "EOB Will chec"
type textarea "x"
type textarea "EOB Will check"
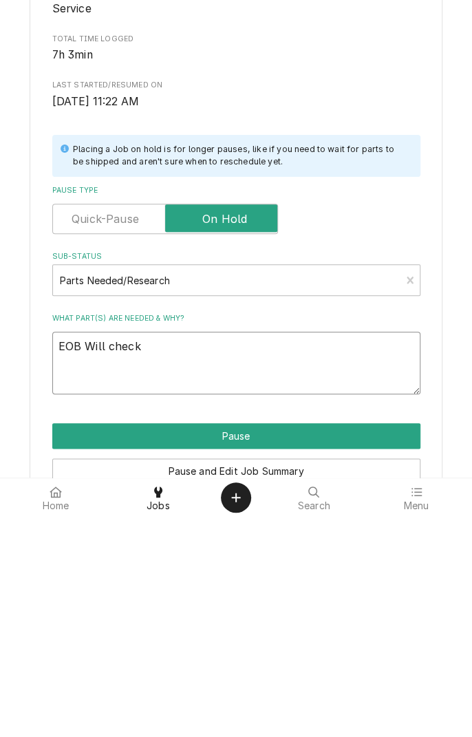
type textarea "x"
type textarea "EOB Will check"
type textarea "x"
type textarea "EOB Will check t"
type textarea "x"
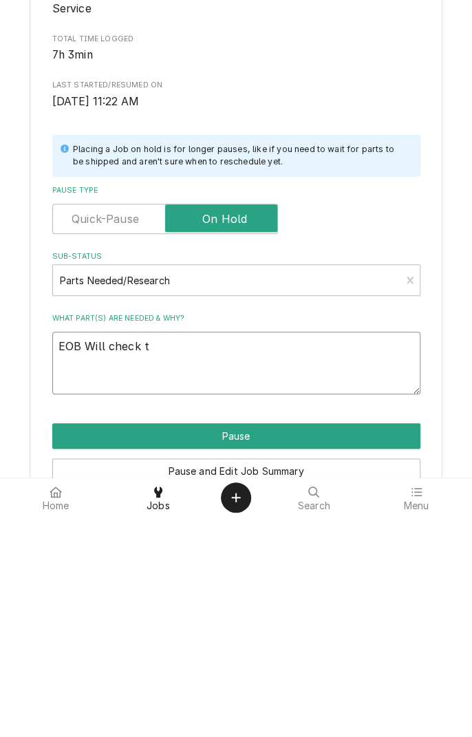
type textarea "EOB Will check te"
type textarea "x"
type textarea "EOB Will check tem"
type textarea "x"
type textarea "EOB Will check temp"
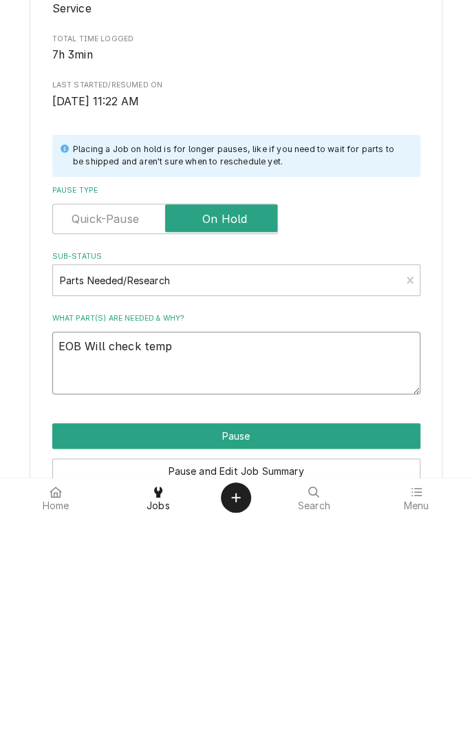
type textarea "x"
type textarea "EOB Will check temperature"
type textarea "x"
type textarea "EOB Will check temperature 9"
type textarea "x"
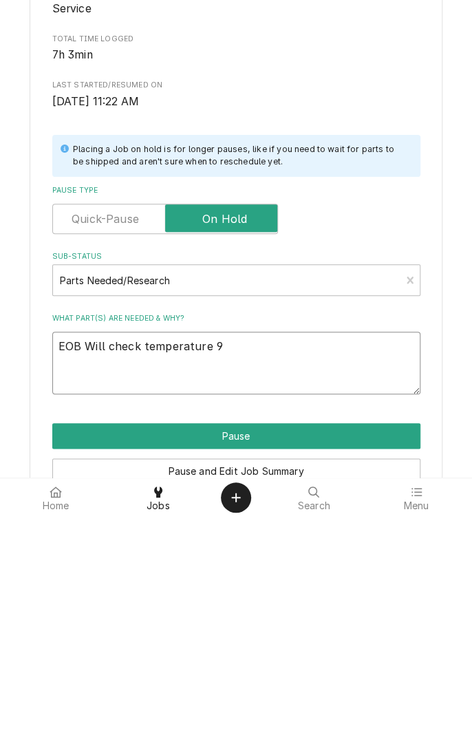
type textarea "EOB Will check temperature 9/"
type textarea "x"
type textarea "EOB Will check temperature 9/1"
type textarea "x"
type textarea "EOB Will check temperature 9/11"
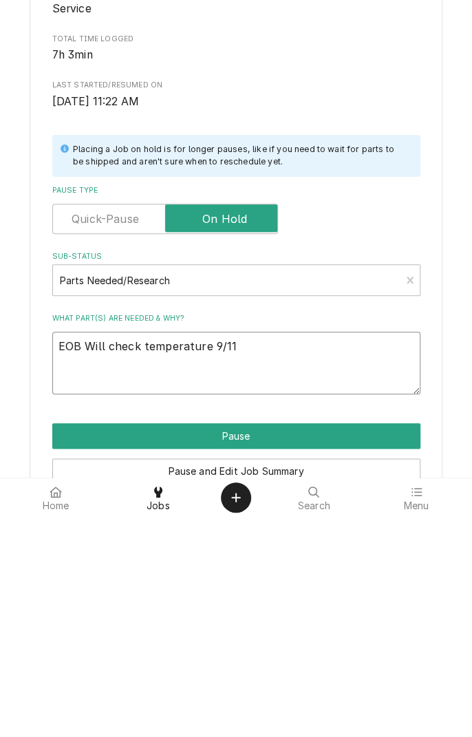
type textarea "x"
type textarea "EOB Will check temperature 9/11/"
type textarea "x"
type textarea "EOB Will check temperature 9/11/2"
type textarea "x"
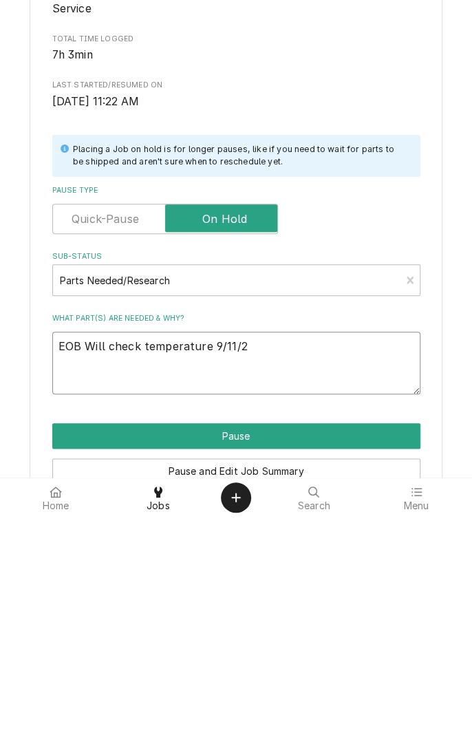
type textarea "EOB Will check temperature [DATE]"
type textarea "x"
type textarea "EOB Will check temperature [DATE]"
click at [253, 656] on button "Pause" at bounding box center [236, 655] width 368 height 25
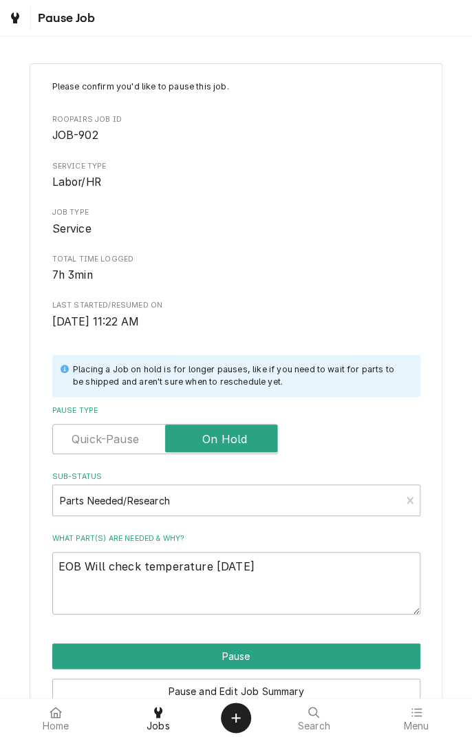
type textarea "x"
